Goal: Information Seeking & Learning: Learn about a topic

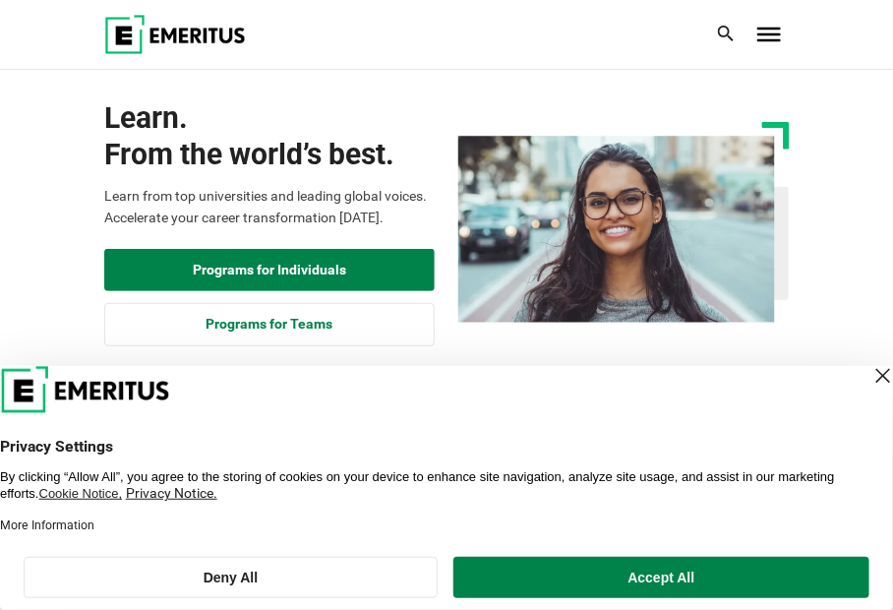
click at [869, 378] on div "Close Layer" at bounding box center [883, 376] width 28 height 28
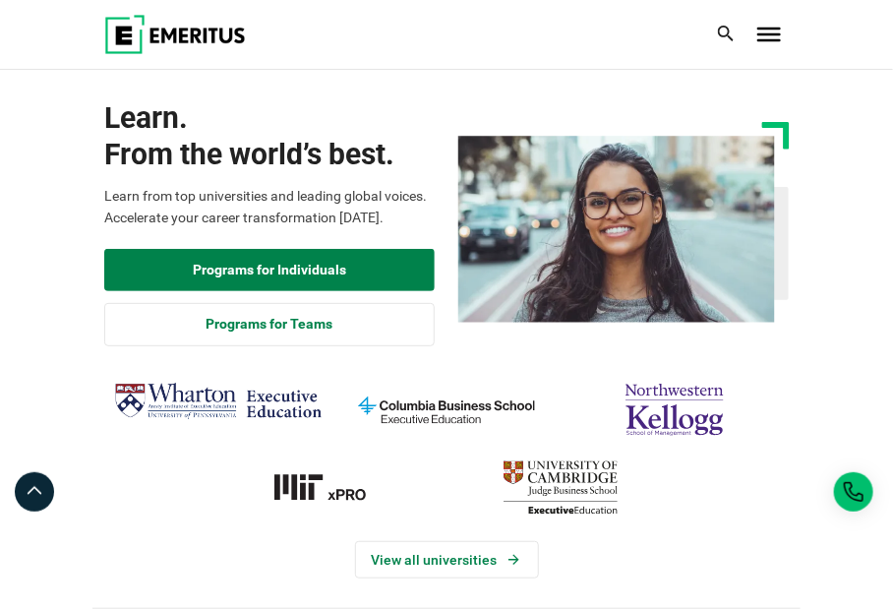
click at [769, 30] on span "Toggle Menu" at bounding box center [769, 29] width 24 height 2
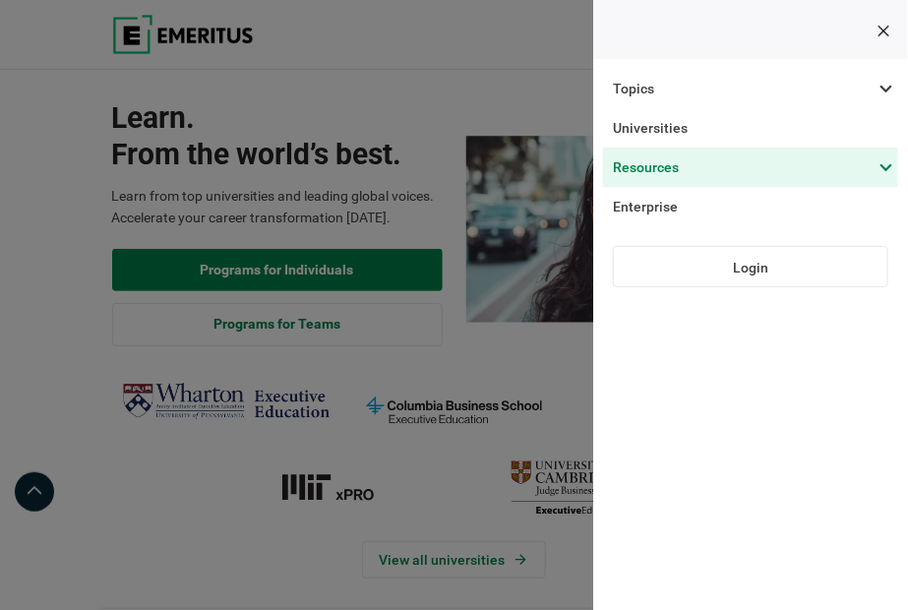
click at [879, 172] on span at bounding box center [740, 167] width 295 height 39
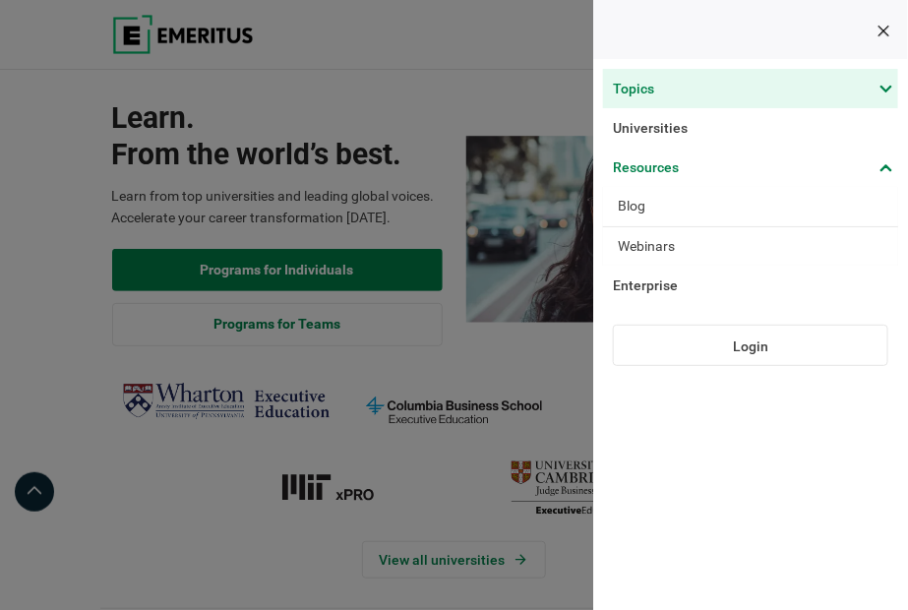
click at [672, 94] on span at bounding box center [740, 88] width 295 height 39
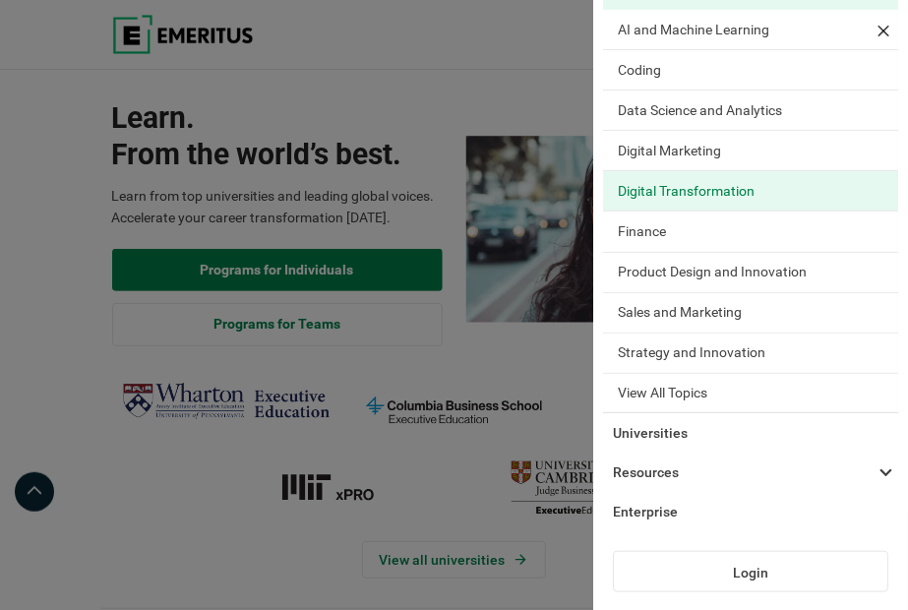
scroll to position [100, 0]
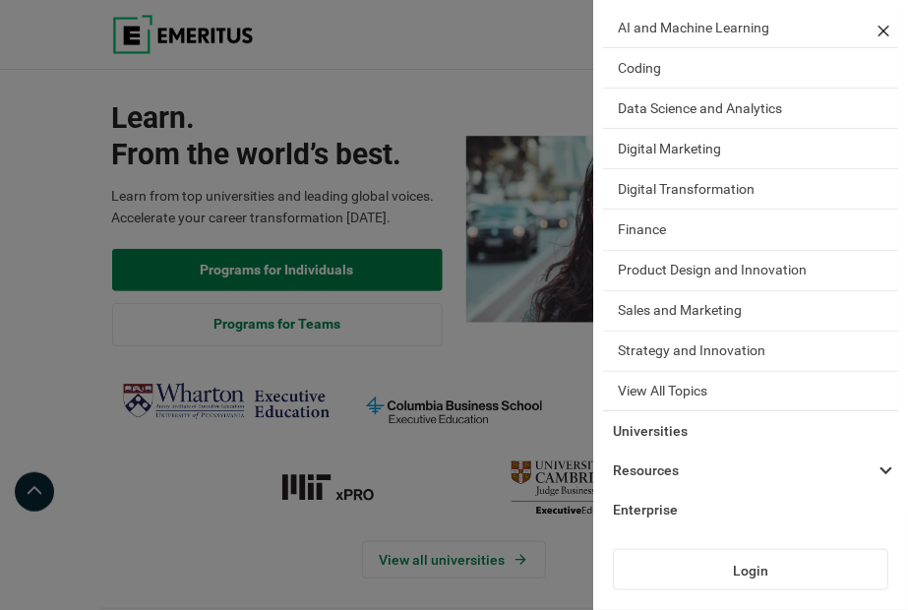
click at [791, 54] on div at bounding box center [794, 34] width 6 height 39
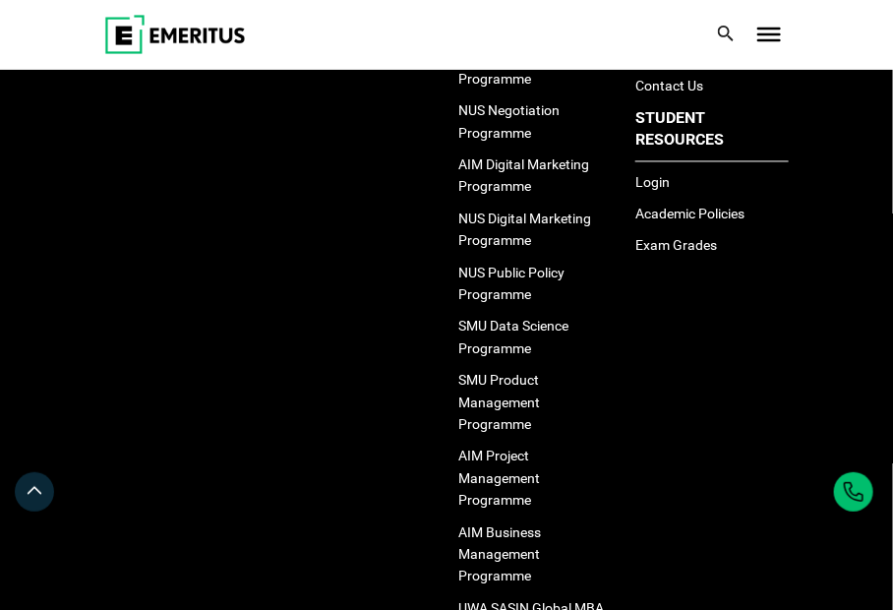
scroll to position [6885, 0]
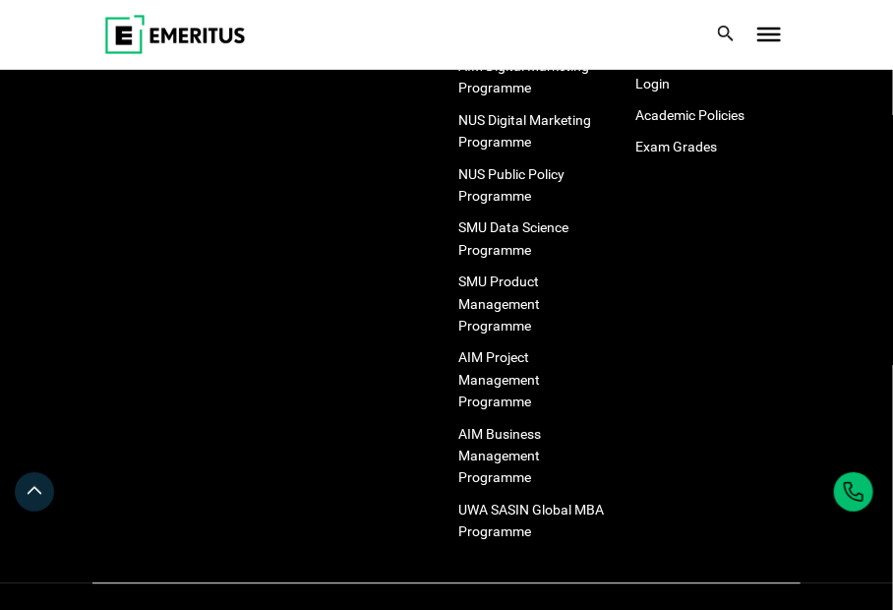
click at [496, 499] on li "UWA SASIN Global MBA Programme" at bounding box center [534, 521] width 153 height 44
click at [494, 502] on link "UWA SASIN Global MBA Programme" at bounding box center [531, 520] width 146 height 37
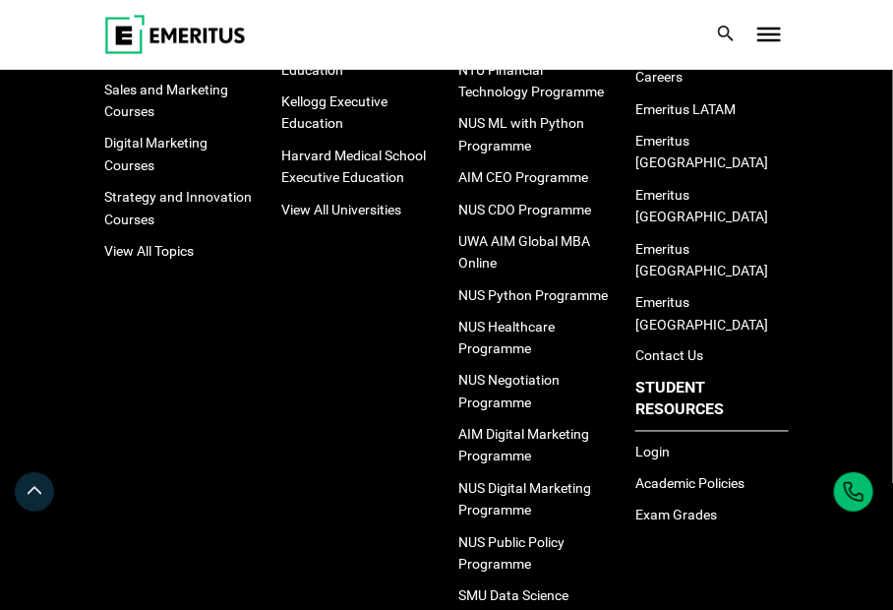
scroll to position [6492, 0]
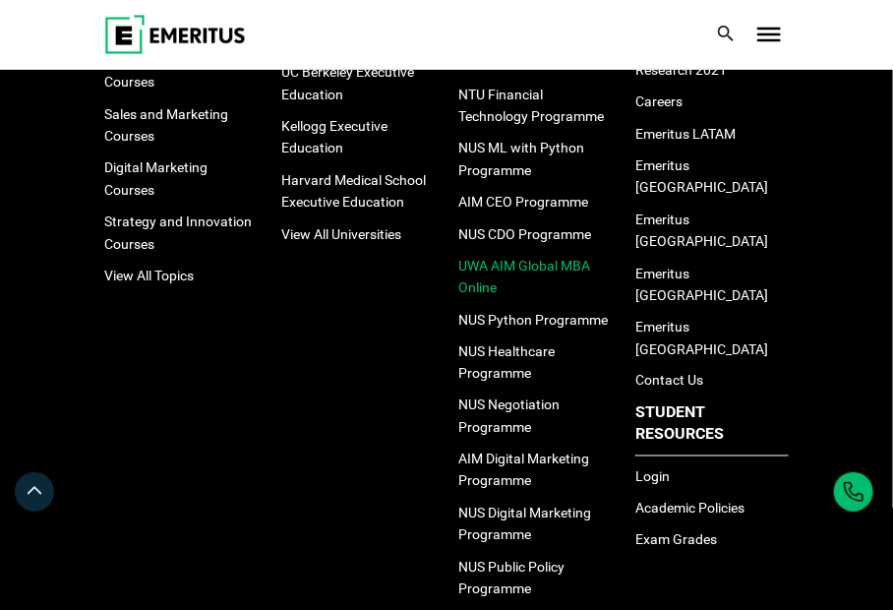
click at [480, 258] on link "UWA AIM Global MBA Online" at bounding box center [524, 276] width 132 height 37
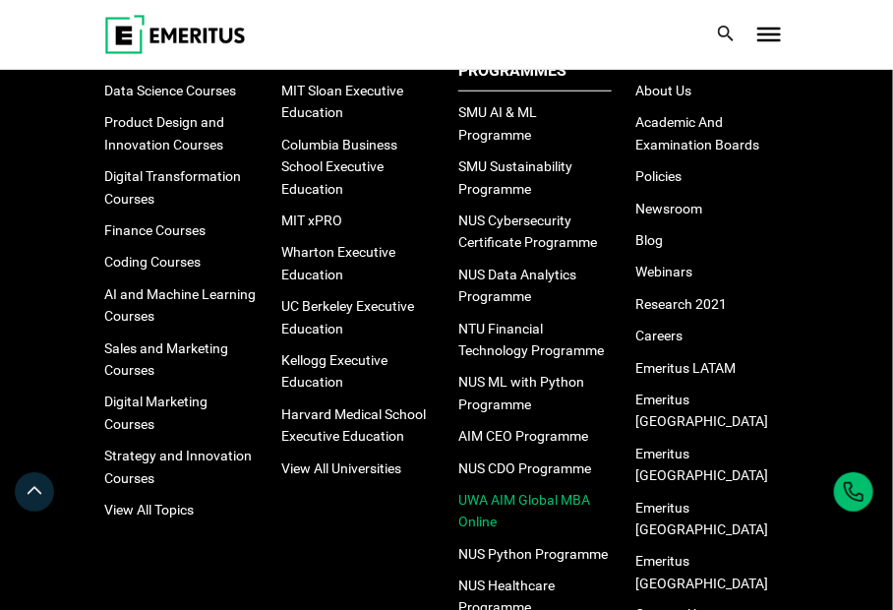
scroll to position [6295, 0]
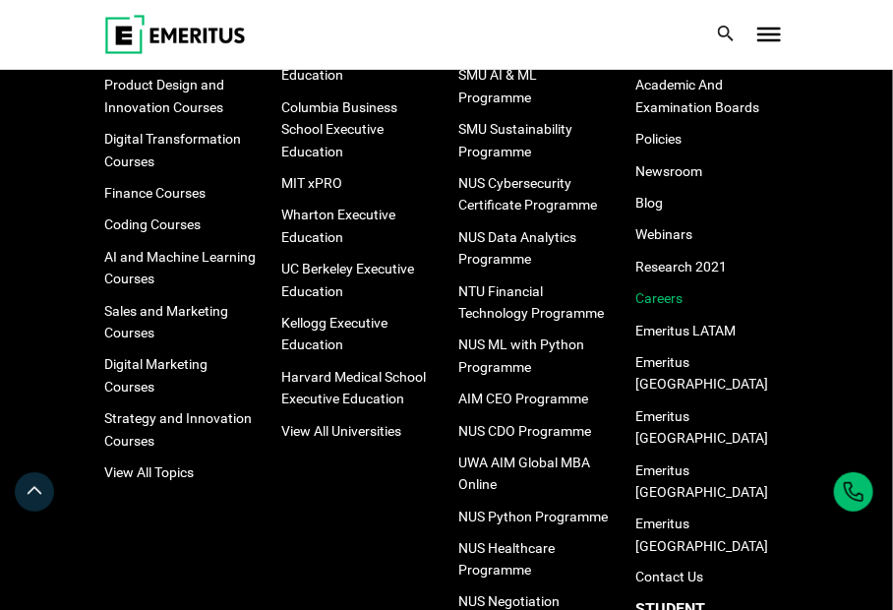
click at [657, 290] on link "Careers" at bounding box center [658, 298] width 47 height 16
